Goal: Book appointment/travel/reservation

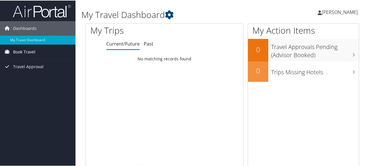
click at [34, 51] on span "Book Travel" at bounding box center [24, 51] width 22 height 15
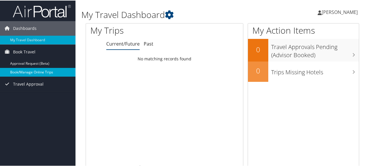
click at [45, 71] on link "Book/Manage Online Trips" at bounding box center [38, 71] width 76 height 9
